Goal: Information Seeking & Learning: Learn about a topic

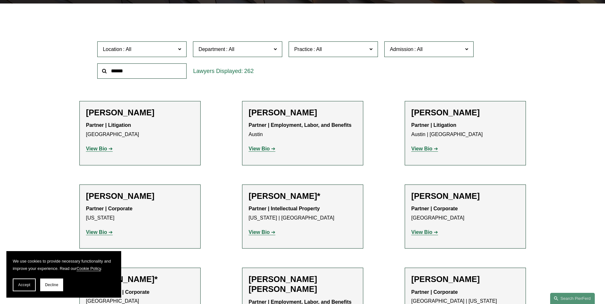
scroll to position [96, 0]
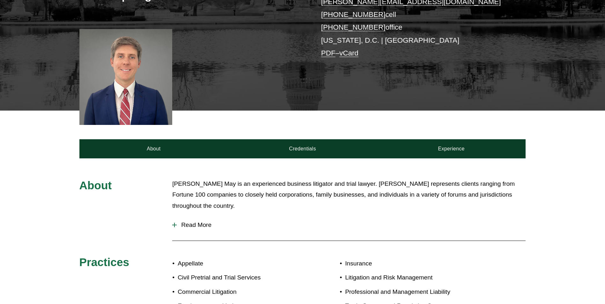
scroll to position [159, 0]
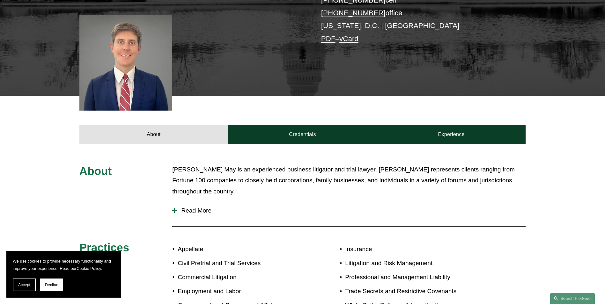
click at [208, 208] on span "Read More" at bounding box center [351, 210] width 349 height 7
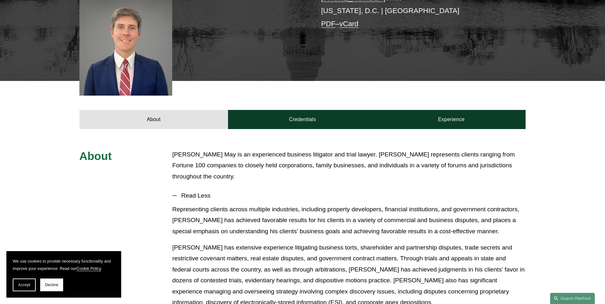
scroll to position [96, 0]
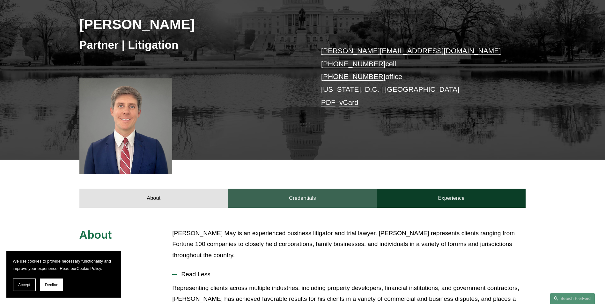
click at [300, 198] on link "Credentials" at bounding box center [302, 198] width 149 height 19
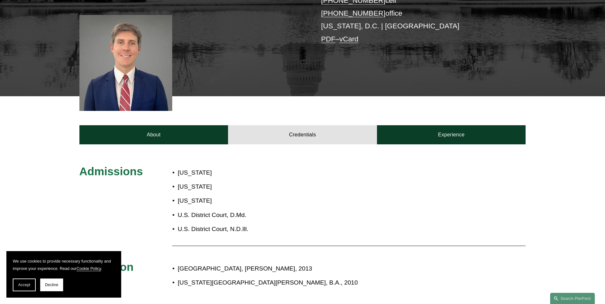
scroll to position [159, 0]
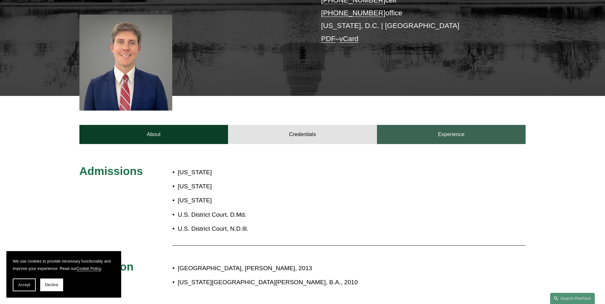
click at [457, 139] on link "Experience" at bounding box center [451, 134] width 149 height 19
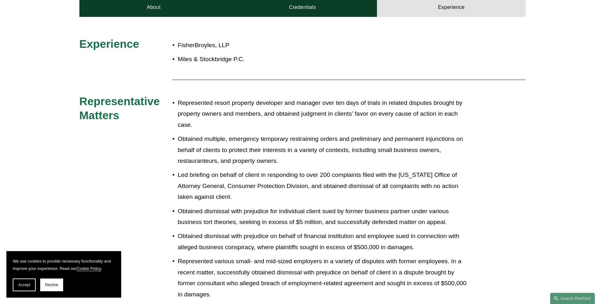
scroll to position [287, 0]
